Goal: Transaction & Acquisition: Purchase product/service

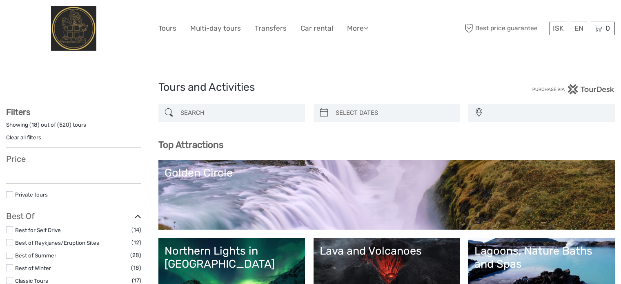
select select
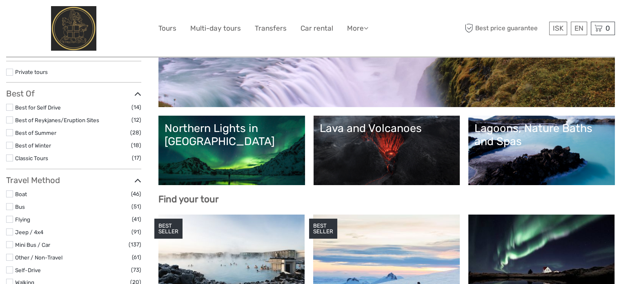
select select
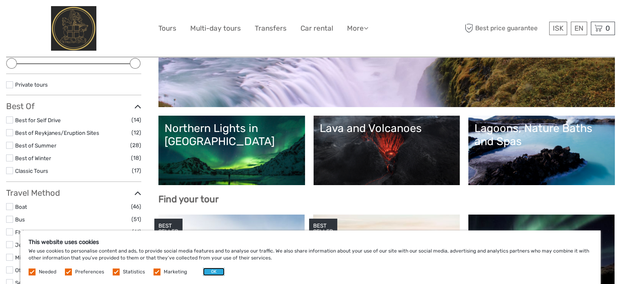
click at [214, 273] on button "OK" at bounding box center [214, 271] width 22 height 8
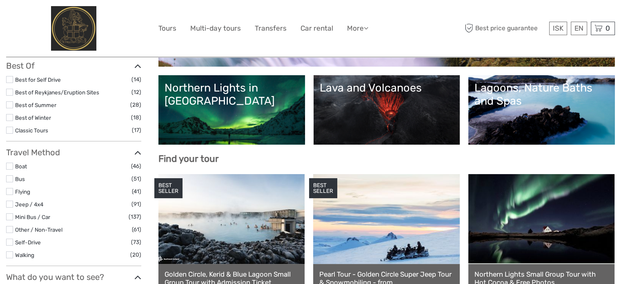
scroll to position [163, 0]
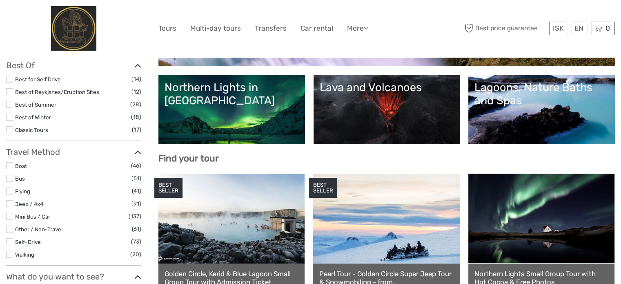
click div "Northern Lights in Iceland"
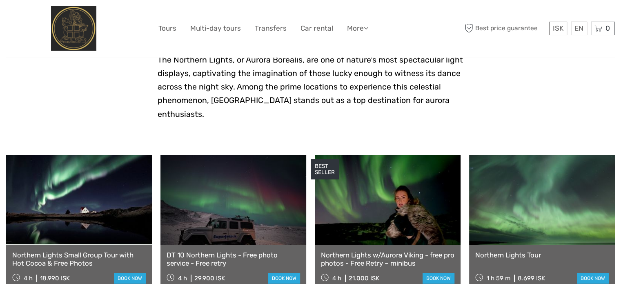
click at [405, 166] on link at bounding box center [388, 200] width 146 height 90
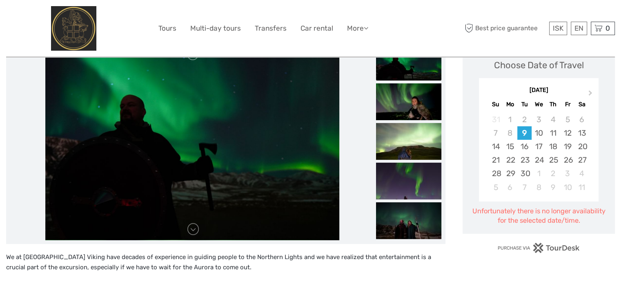
drag, startPoint x: 524, startPoint y: 171, endPoint x: 534, endPoint y: 207, distance: 37.2
click at [524, 171] on div "30" at bounding box center [524, 173] width 14 height 13
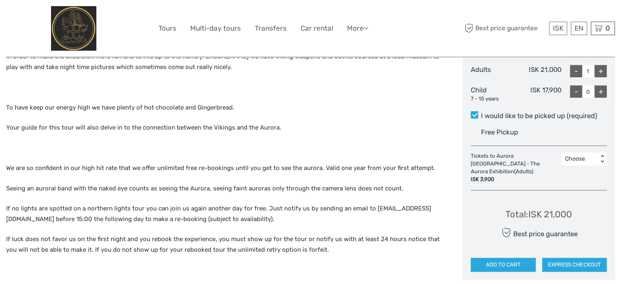
scroll to position [408, 0]
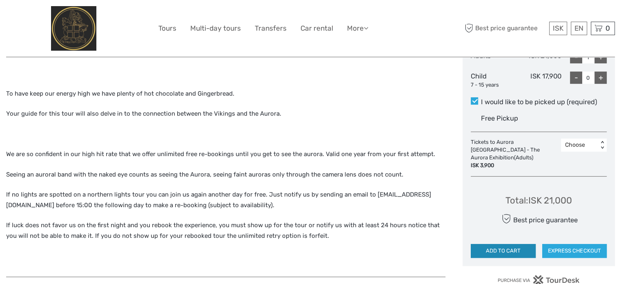
click at [525, 244] on button "ADD TO CART" at bounding box center [503, 251] width 64 height 14
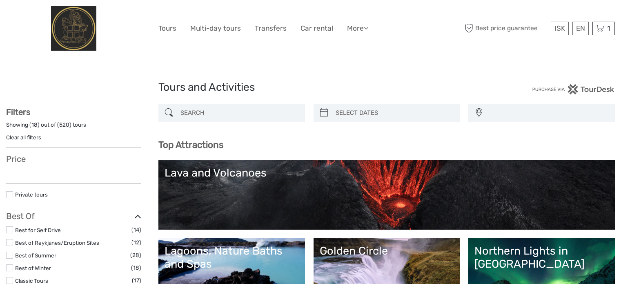
select select
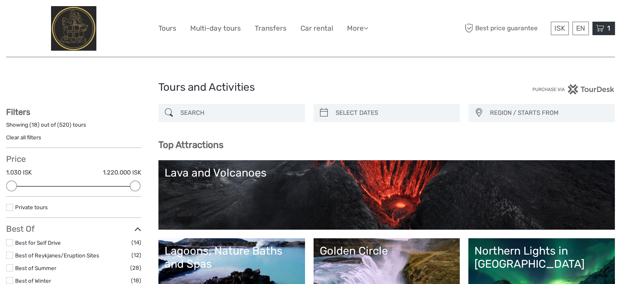
click at [602, 31] on icon at bounding box center [600, 28] width 8 height 10
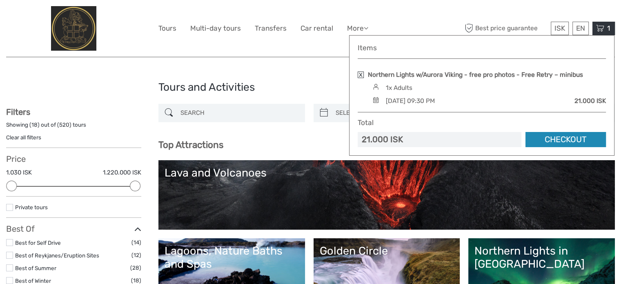
click at [595, 140] on link "Checkout" at bounding box center [565, 139] width 80 height 15
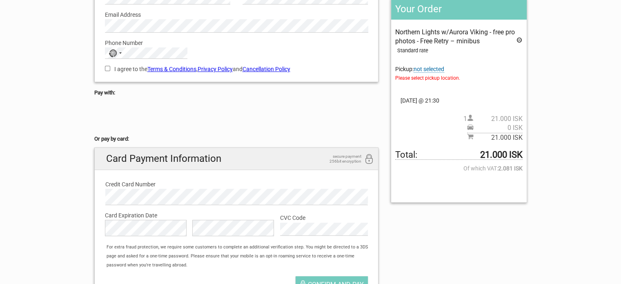
click at [441, 67] on span "not selected" at bounding box center [428, 69] width 31 height 7
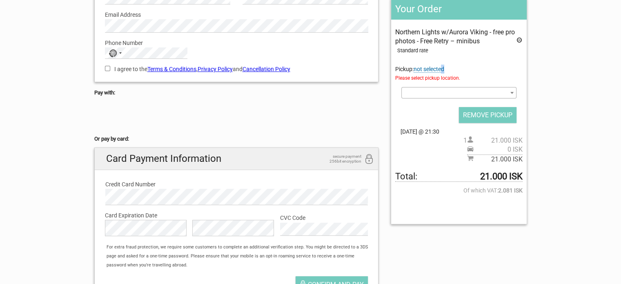
click at [462, 89] on span at bounding box center [458, 92] width 115 height 11
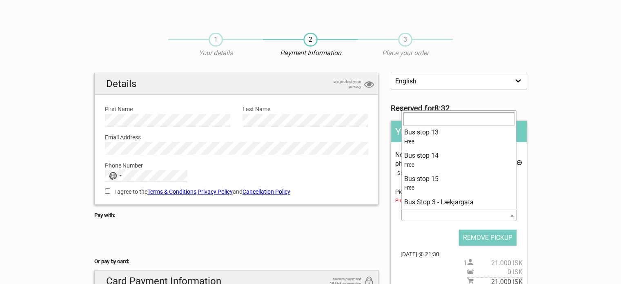
scroll to position [58, 0]
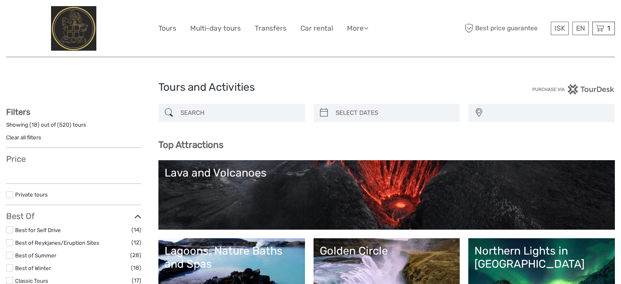
select select
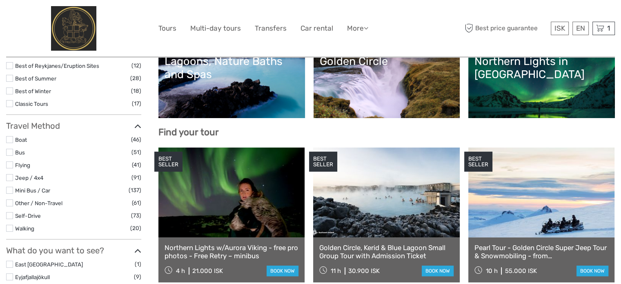
scroll to position [204, 0]
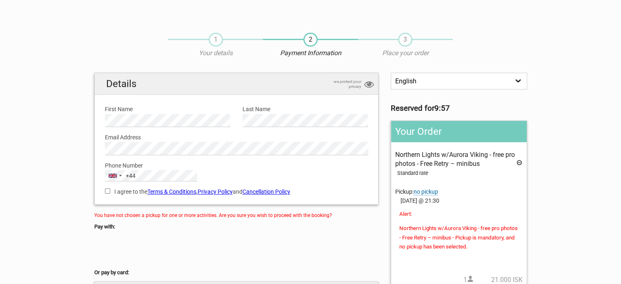
click at [429, 189] on span "no pickup" at bounding box center [425, 191] width 24 height 7
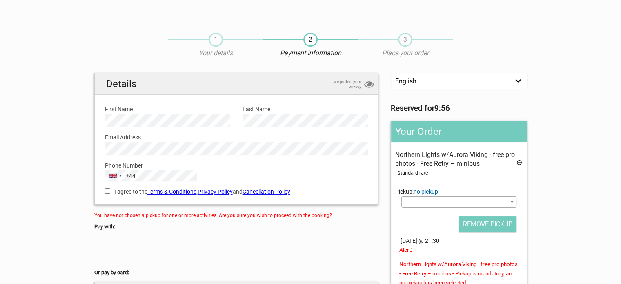
click at [423, 199] on span at bounding box center [458, 201] width 115 height 11
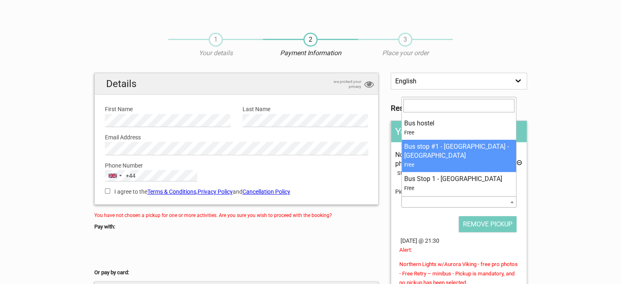
scroll to position [82, 0]
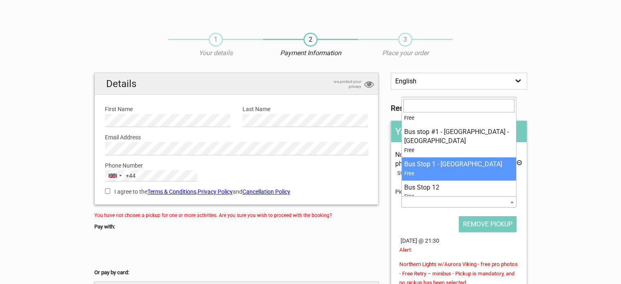
select select "364257"
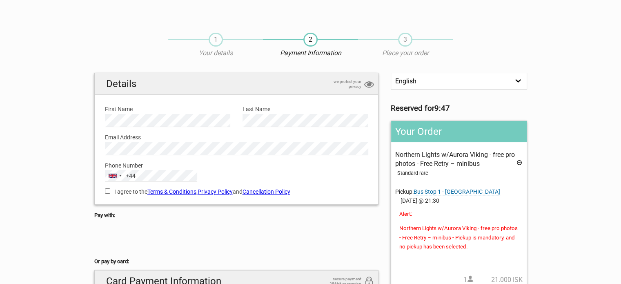
click at [562, 226] on section "1 Your details 2 Payment Information 3 Place your order English Español Deutsch…" at bounding box center [310, 228] width 621 height 409
drag, startPoint x: 616, startPoint y: 114, endPoint x: 616, endPoint y: 120, distance: 6.5
click at [616, 120] on section "1 Your details 2 Payment Information 3 Place your order English Español Deutsch…" at bounding box center [310, 228] width 621 height 409
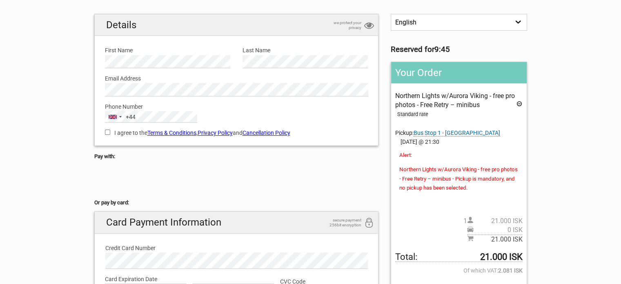
scroll to position [72, 0]
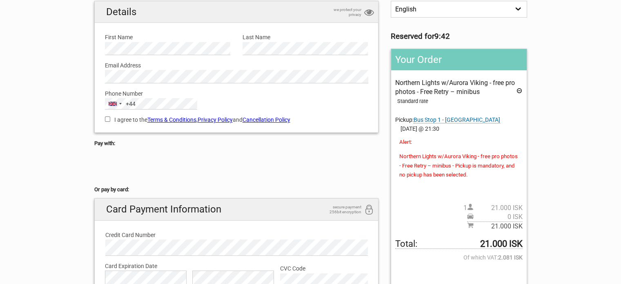
click at [106, 116] on input "I agree to the Terms & Conditions , Privacy Policy and Cancellation Policy" at bounding box center [107, 118] width 5 height 5
checkbox input "true"
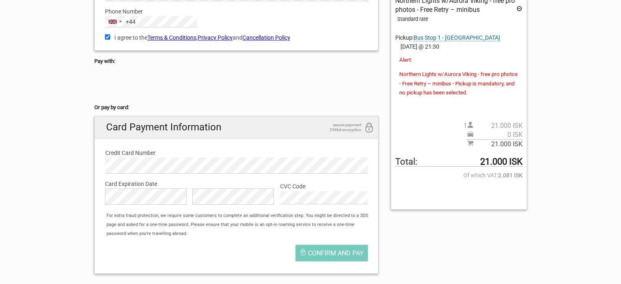
scroll to position [153, 0]
click at [456, 71] on p "Northern Lights w/Aurora Viking - free pro photos - Free Retry – minibus - Pick…" at bounding box center [458, 83] width 119 height 27
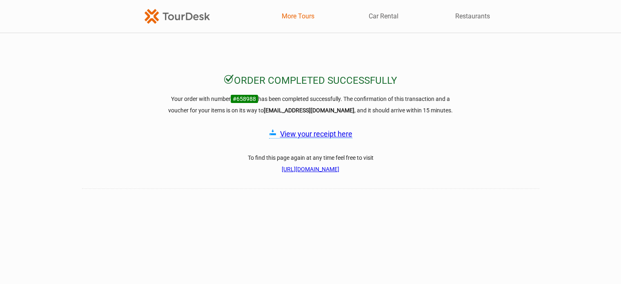
click at [307, 19] on link "More Tours" at bounding box center [298, 16] width 33 height 9
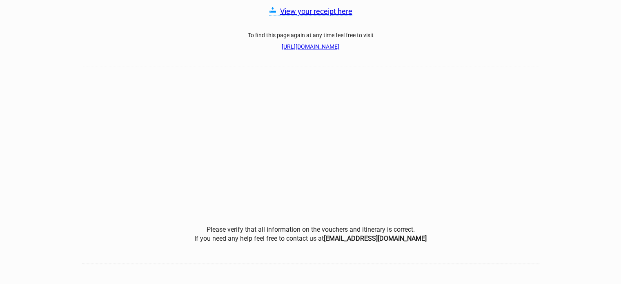
scroll to position [183, 0]
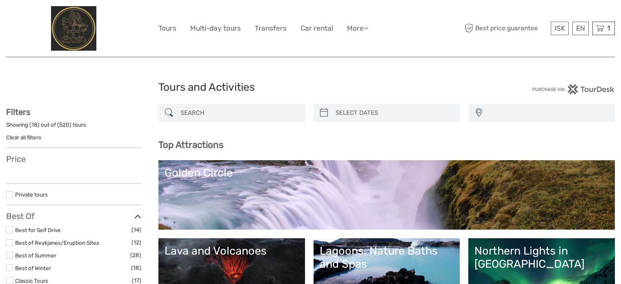
select select
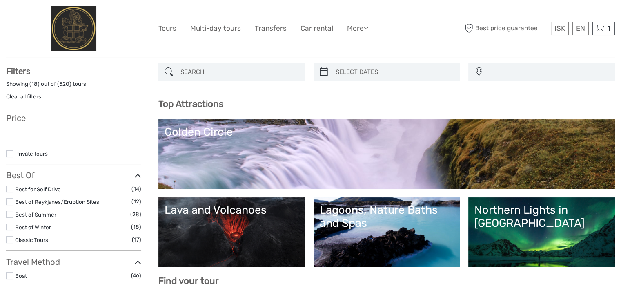
select select
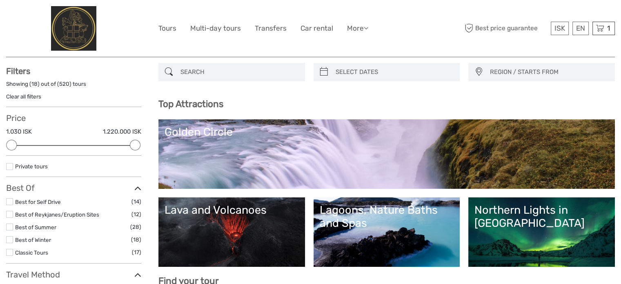
type input "09/09/2025"
click at [380, 69] on input "search" at bounding box center [394, 72] width 124 height 14
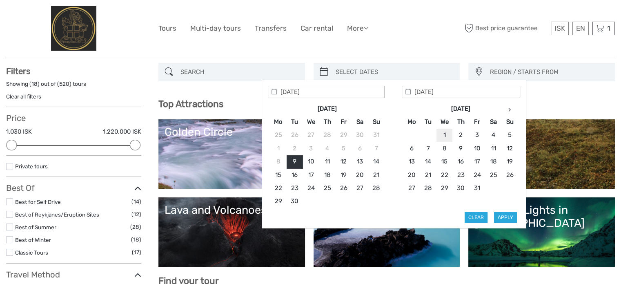
type input "01/10/2025"
type input "03/10/2025"
type input "01/10/2025"
click at [508, 215] on button "Apply" at bounding box center [505, 217] width 23 height 11
type input "01/10/2025 - 03/10/2025"
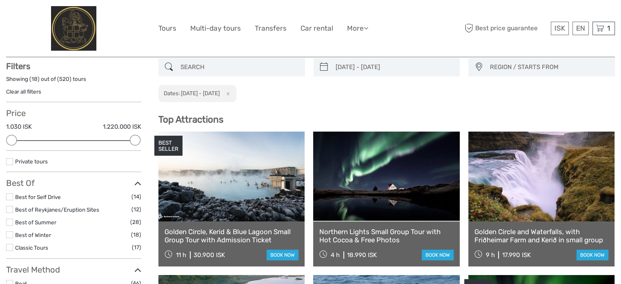
scroll to position [46, 0]
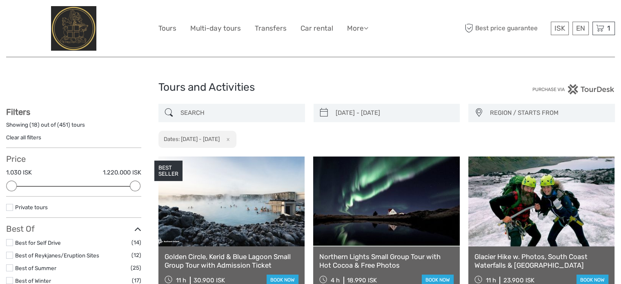
click at [80, 187] on div "Price 1.030 ISK 1.220.000 ISK Clear" at bounding box center [73, 175] width 135 height 42
drag, startPoint x: 129, startPoint y: 184, endPoint x: 109, endPoint y: 185, distance: 20.0
click at [109, 185] on div "Price 1.030 ISK 1.220.000 ISK Clear" at bounding box center [73, 175] width 135 height 42
drag, startPoint x: 136, startPoint y: 185, endPoint x: 122, endPoint y: 186, distance: 13.5
click at [122, 186] on div at bounding box center [122, 185] width 11 height 11
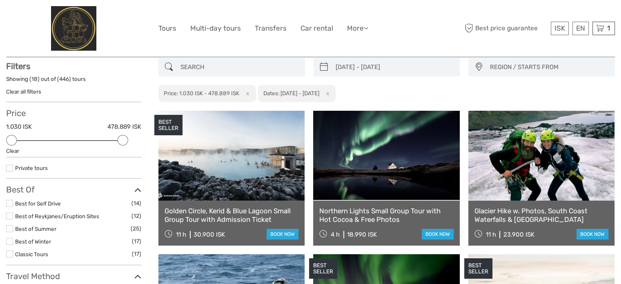
scroll to position [46, 0]
drag, startPoint x: 121, startPoint y: 139, endPoint x: 78, endPoint y: 146, distance: 43.0
click at [78, 146] on div "Price 1.030 ISK 28.990 ISK Clear" at bounding box center [73, 132] width 135 height 49
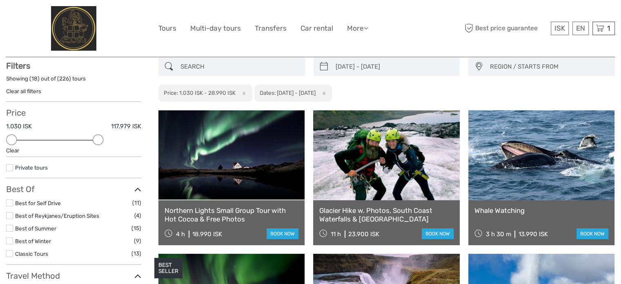
drag, startPoint x: 85, startPoint y: 138, endPoint x: 103, endPoint y: 140, distance: 18.4
click at [103, 140] on div at bounding box center [74, 140] width 124 height 1
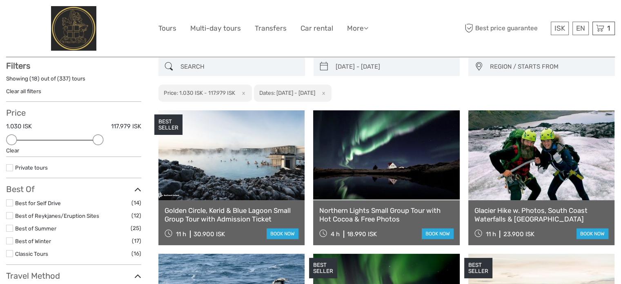
click at [87, 140] on div at bounding box center [74, 140] width 124 height 1
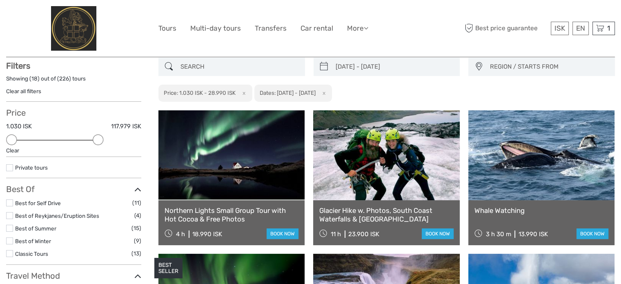
drag, startPoint x: 86, startPoint y: 140, endPoint x: 93, endPoint y: 138, distance: 7.1
click at [93, 138] on div at bounding box center [98, 139] width 11 height 11
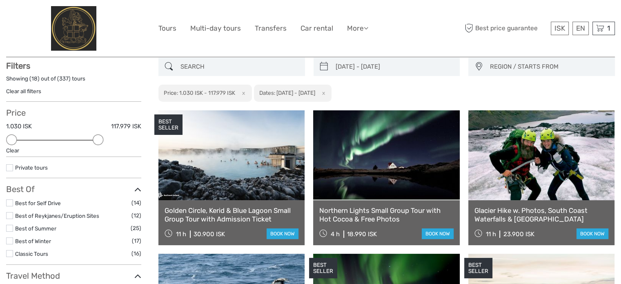
click at [533, 66] on span "REGION / STARTS FROM" at bounding box center [548, 66] width 124 height 13
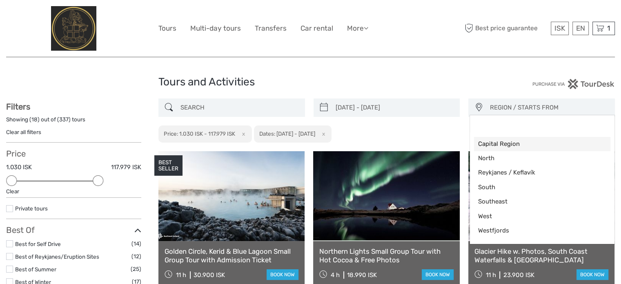
click at [507, 144] on span "Capital Region" at bounding box center [535, 144] width 114 height 9
select select "Capital Region"
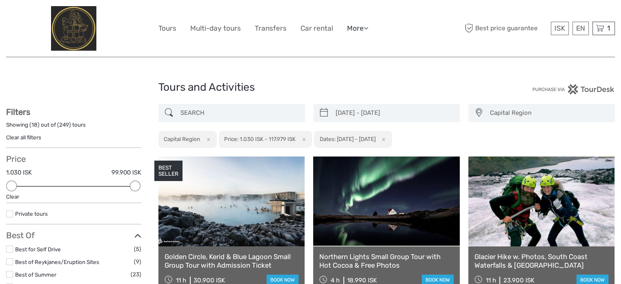
click at [362, 28] on link "More" at bounding box center [357, 28] width 21 height 12
click at [544, 134] on div "01/10/2025 - 03/10/2025 Capital Region Capital Region North Reykjanes / Keflaví…" at bounding box center [386, 126] width 456 height 44
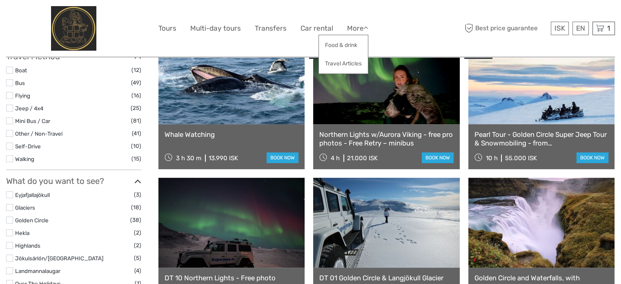
scroll to position [286, 0]
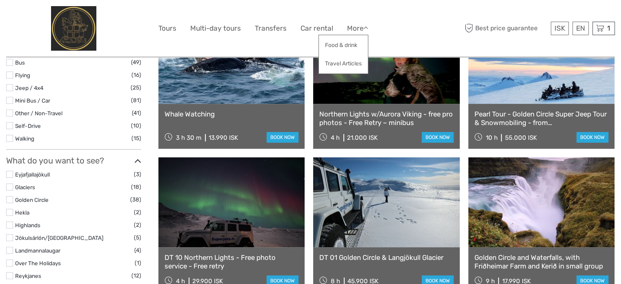
click at [393, 18] on div "ISK ISK € $ £ EN English Español Deutsch Tours Multi-day tours Transfers Car re…" at bounding box center [310, 28] width 305 height 44
click at [367, 28] on icon at bounding box center [366, 27] width 4 height 7
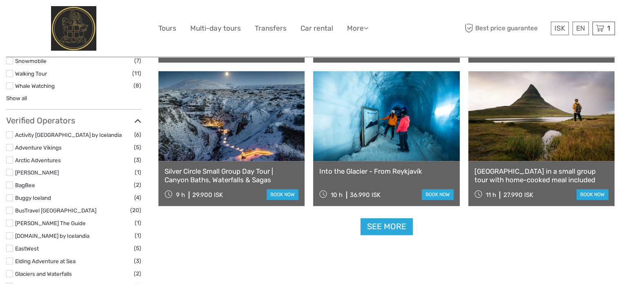
scroll to position [816, 0]
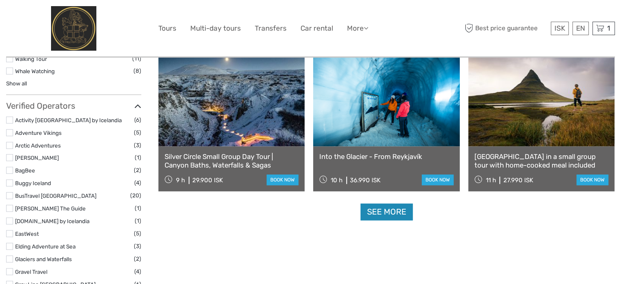
click at [388, 209] on link "See more" at bounding box center [386, 211] width 52 height 17
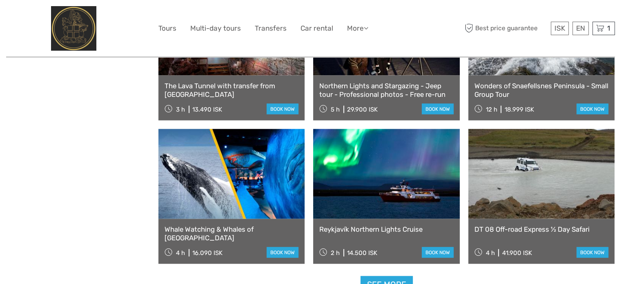
scroll to position [1633, 0]
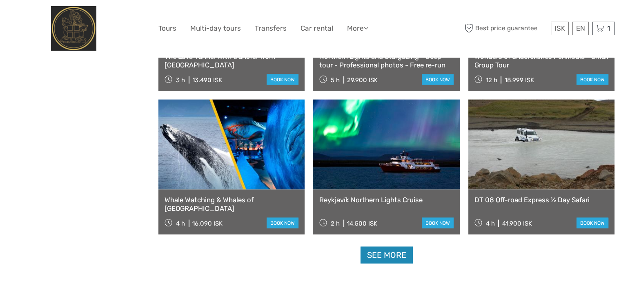
click at [395, 261] on link "See more" at bounding box center [386, 255] width 52 height 17
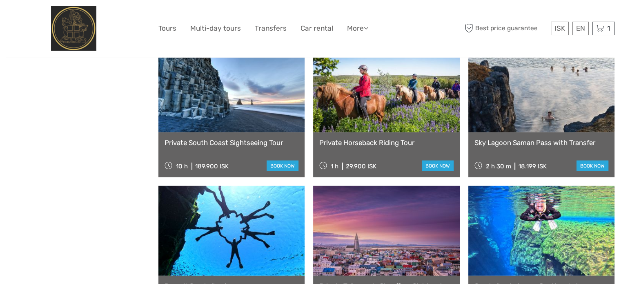
scroll to position [2245, 0]
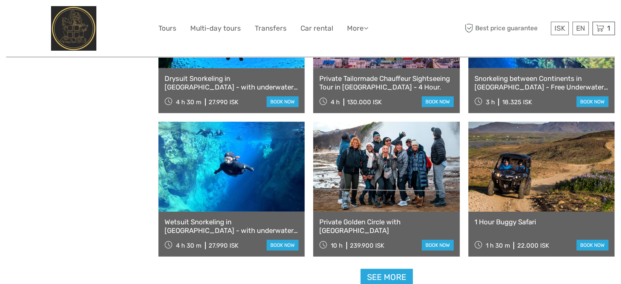
scroll to position [2490, 0]
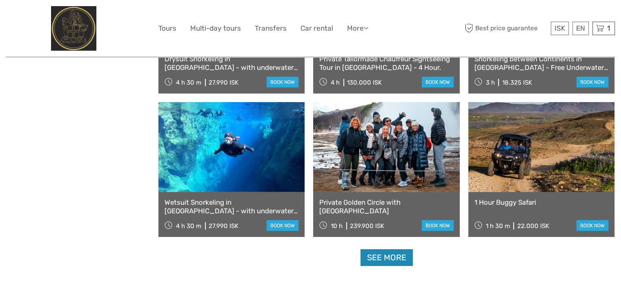
click at [368, 261] on link "See more" at bounding box center [386, 257] width 52 height 17
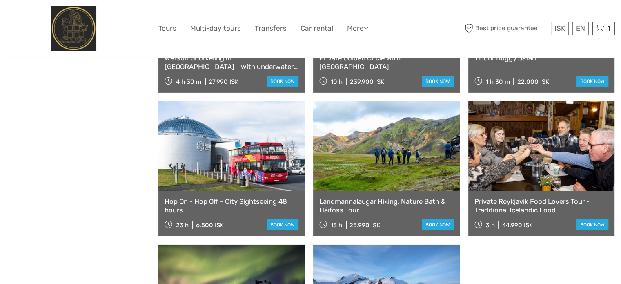
scroll to position [2653, 0]
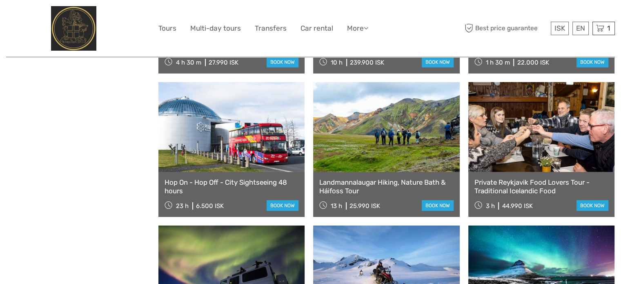
drag, startPoint x: 336, startPoint y: 129, endPoint x: 101, endPoint y: 171, distance: 238.5
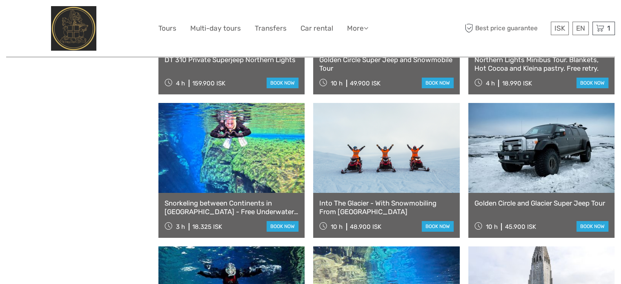
scroll to position [2939, 0]
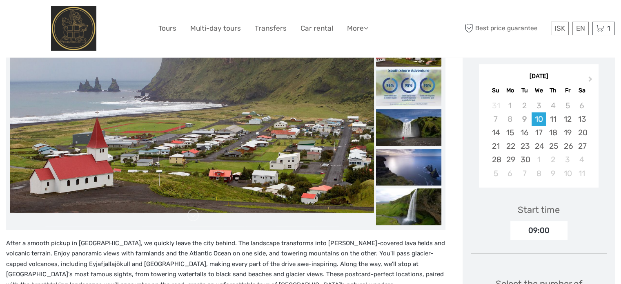
scroll to position [122, 0]
